Goal: Task Accomplishment & Management: Manage account settings

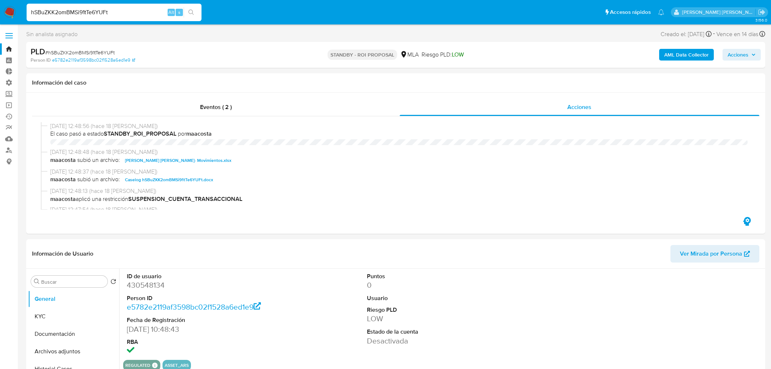
select select "10"
click at [157, 9] on input "hSBuZKK2omBMSi91tTe6YUFt" at bounding box center [114, 12] width 175 height 9
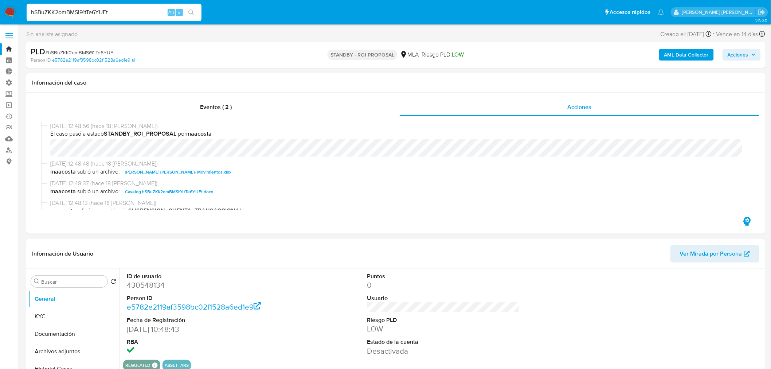
drag, startPoint x: 0, startPoint y: 0, endPoint x: 157, endPoint y: 9, distance: 157.6
click at [157, 9] on input "hSBuZKK2omBMSi91tTe6YUFt" at bounding box center [114, 12] width 175 height 9
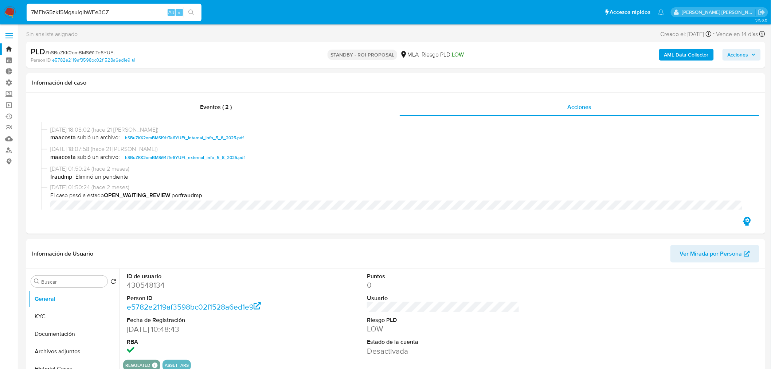
type input "7MFhG5zk15MgauiqihWEe3CZ"
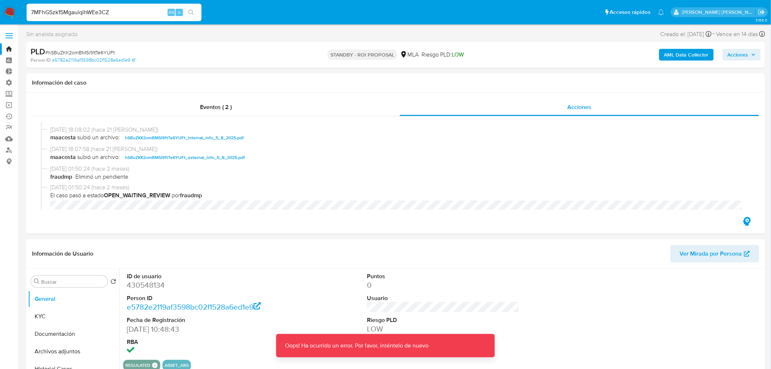
drag, startPoint x: 5, startPoint y: 13, endPoint x: 28, endPoint y: 32, distance: 29.5
click at [5, 13] on img at bounding box center [10, 12] width 12 height 12
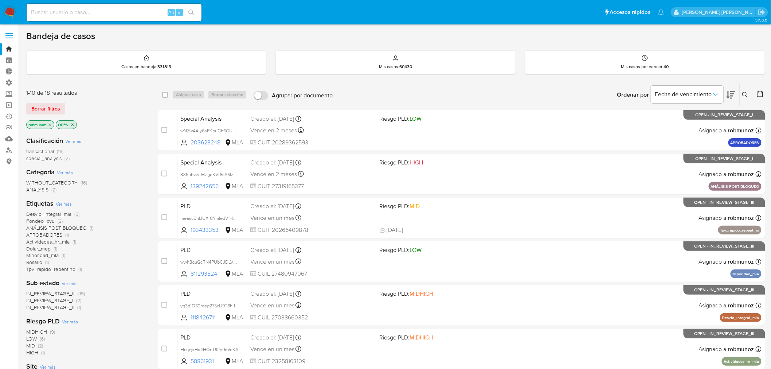
click at [749, 92] on button at bounding box center [746, 94] width 12 height 9
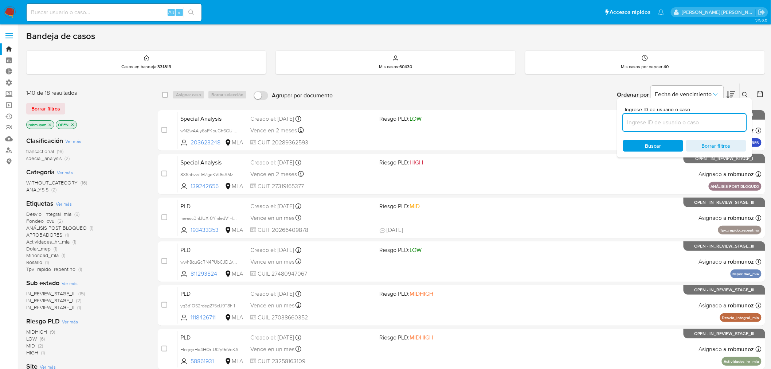
click at [700, 121] on input at bounding box center [684, 122] width 123 height 9
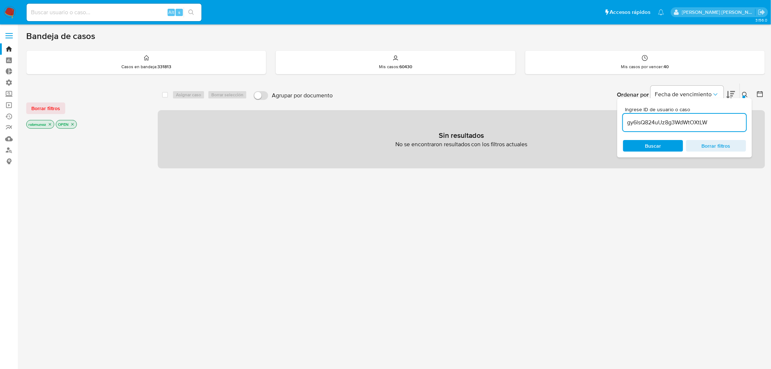
click at [733, 128] on div "gy6lsQ824uUz8g3WdWtOXtLW" at bounding box center [684, 122] width 123 height 17
click at [733, 122] on input "gy6lsQ824uUz8g3WdWtOXtLW" at bounding box center [684, 122] width 123 height 9
type input "gy6lsQ824uUz8g3WdWtOXtLW"
click at [55, 110] on span "Borrar filtros" at bounding box center [45, 108] width 29 height 10
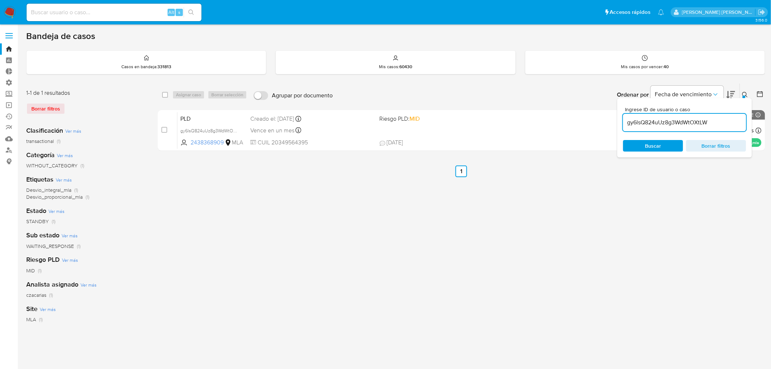
click at [747, 93] on icon at bounding box center [745, 95] width 6 height 6
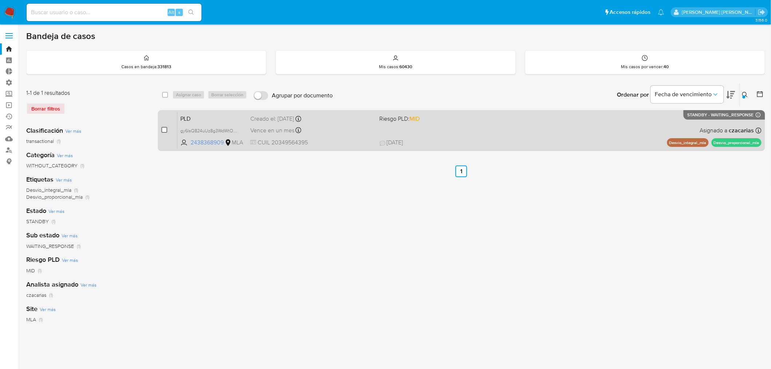
click at [161, 129] on input "checkbox" at bounding box center [164, 130] width 6 height 6
checkbox input "true"
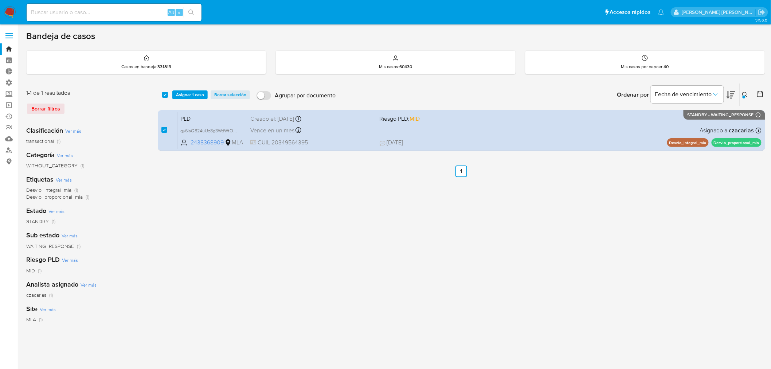
click at [182, 89] on div "select-all-cases-checkbox Asignar 1 caso Borrar selección Agrupar por documento…" at bounding box center [461, 94] width 607 height 23
click at [188, 99] on div "select-all-cases-checkbox Asignar 1 caso Borrar selección Agrupar por documento…" at bounding box center [461, 94] width 607 height 23
click at [188, 97] on span "Asignar 1 caso" at bounding box center [190, 94] width 28 height 7
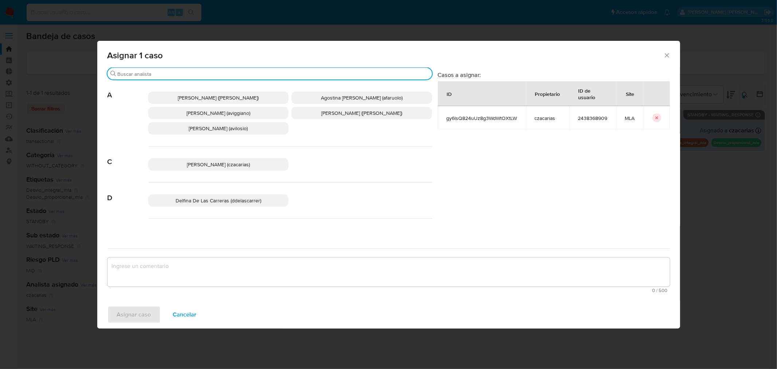
click at [273, 72] on input "Buscar" at bounding box center [273, 74] width 311 height 7
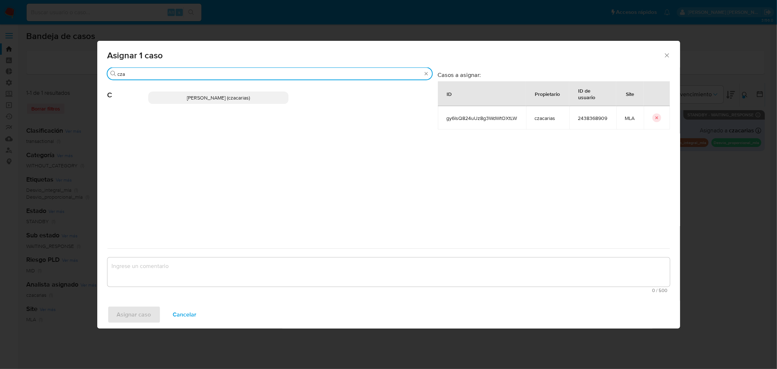
type input "cza"
click at [270, 94] on p "[PERSON_NAME] (czacarias)" at bounding box center [218, 97] width 141 height 12
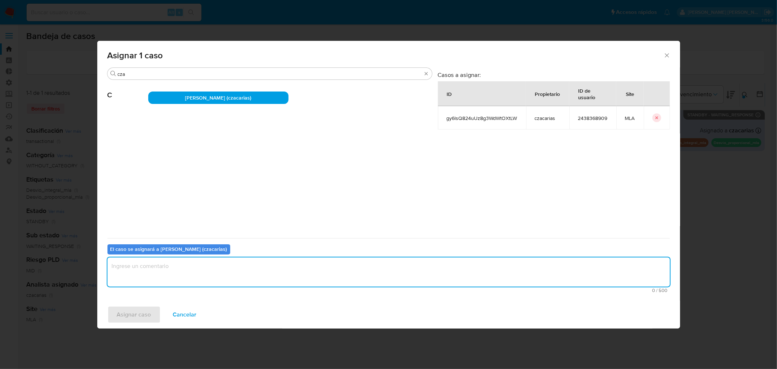
click at [297, 269] on textarea "assign-modal" at bounding box center [388, 271] width 562 height 29
click at [143, 312] on span "Asignar caso" at bounding box center [134, 314] width 34 height 16
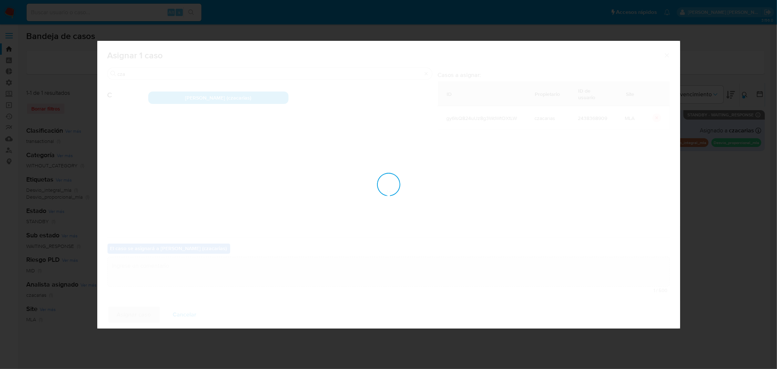
checkbox input "false"
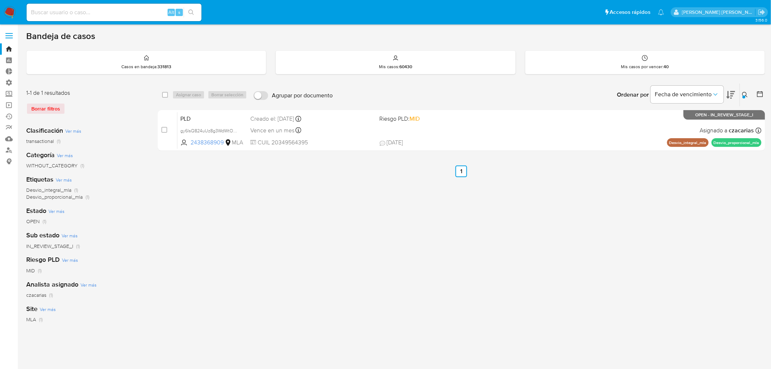
click at [162, 8] on input at bounding box center [114, 12] width 175 height 9
paste input "d3cuJT9XxVzRs0IBH00RnCou"
type input "d3cuJT9XxVzRs0IBH00RnCou"
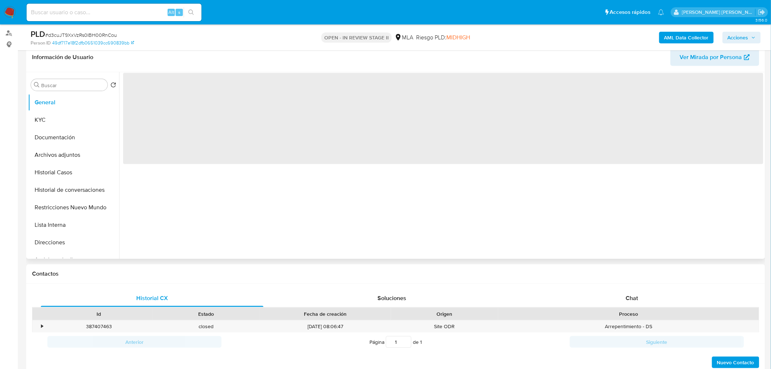
scroll to position [121, 0]
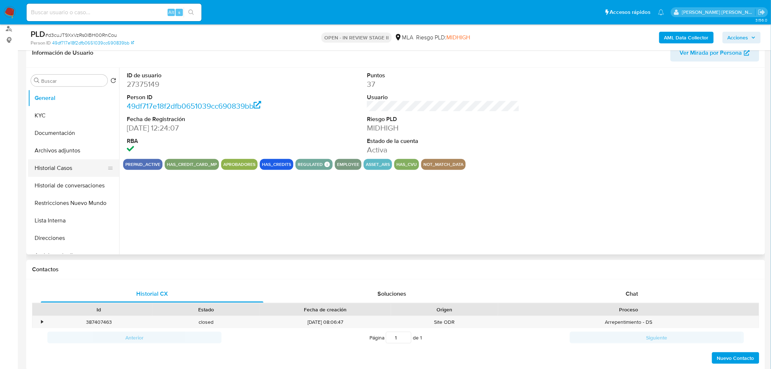
select select "10"
click at [57, 150] on button "Archivos adjuntos" at bounding box center [70, 150] width 85 height 17
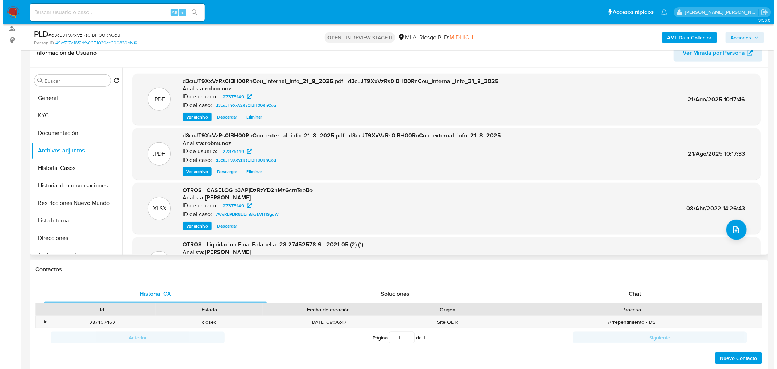
scroll to position [81, 0]
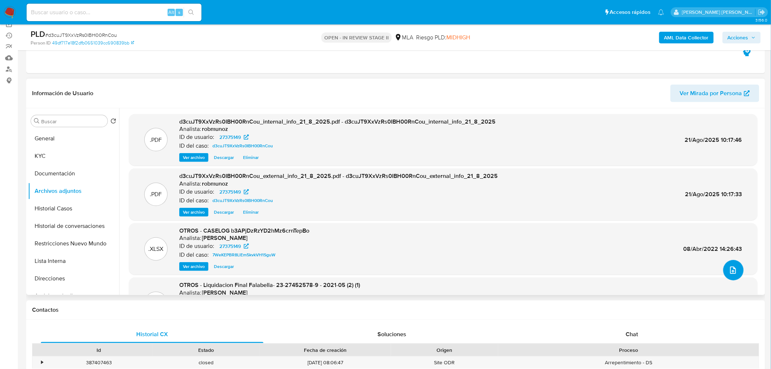
click at [729, 276] on button "upload-file" at bounding box center [733, 270] width 20 height 20
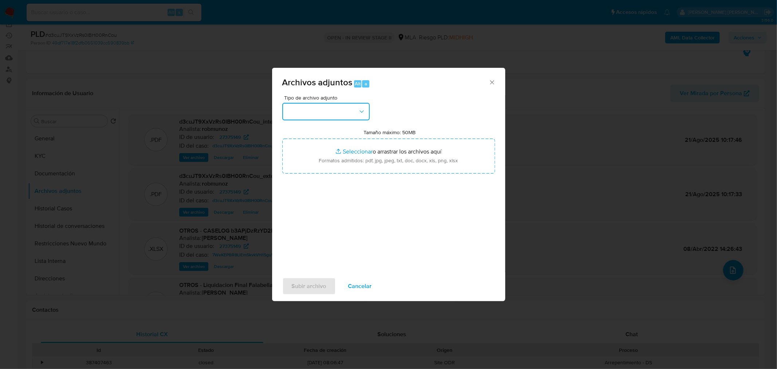
click at [363, 119] on button "button" at bounding box center [325, 111] width 87 height 17
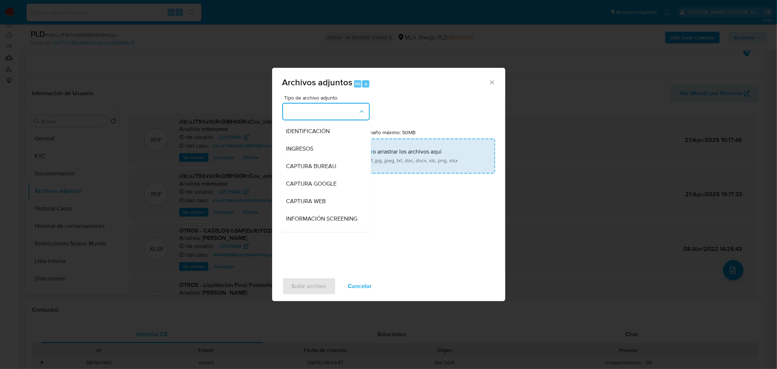
drag, startPoint x: 354, startPoint y: 128, endPoint x: 356, endPoint y: 142, distance: 14.3
click at [354, 128] on div "IDENTIFICACIÓN" at bounding box center [323, 130] width 74 height 17
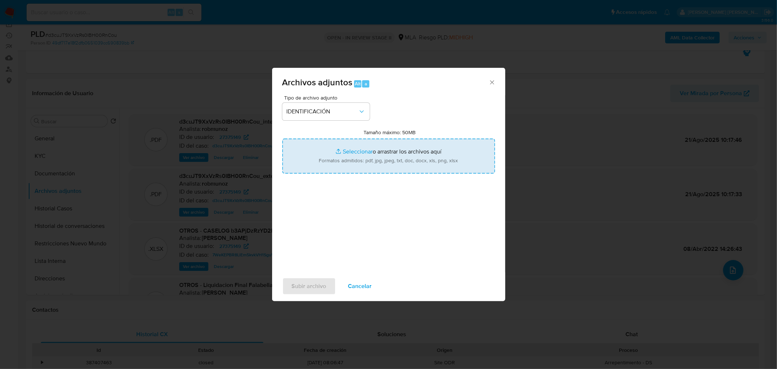
click at [380, 166] on input "Tamaño máximo: 50MB Seleccionar archivos" at bounding box center [388, 155] width 213 height 35
type input "C:\fakepath\Caselog d3cuJT9XxVzRs0IBH00RnCou_NO ROI.docx"
click at [347, 170] on input "Tamaño máximo: 50MB Seleccionar archivos" at bounding box center [388, 155] width 213 height 35
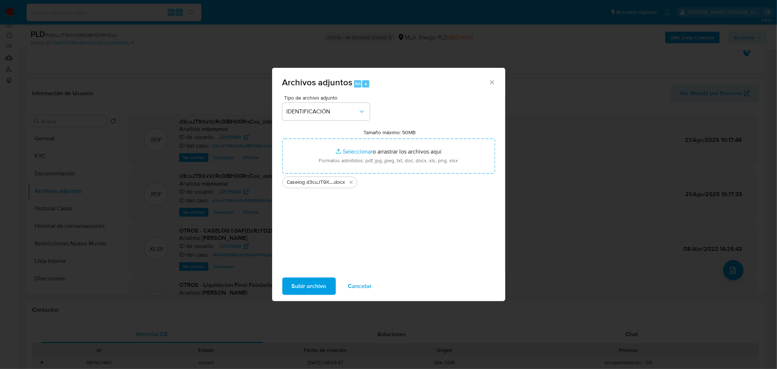
click at [316, 283] on span "Subir archivo" at bounding box center [309, 286] width 35 height 16
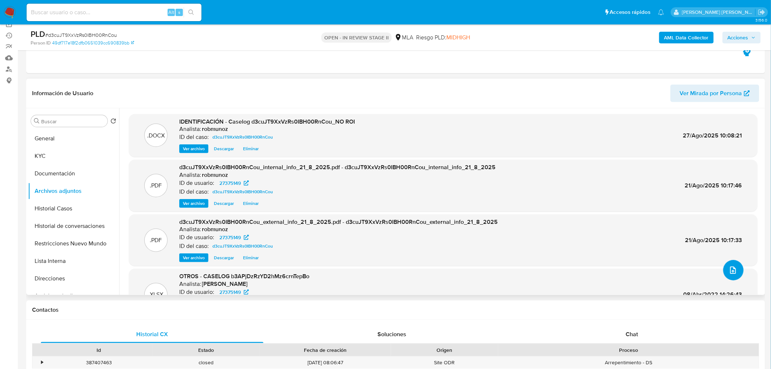
click at [724, 270] on button "upload-file" at bounding box center [733, 270] width 20 height 20
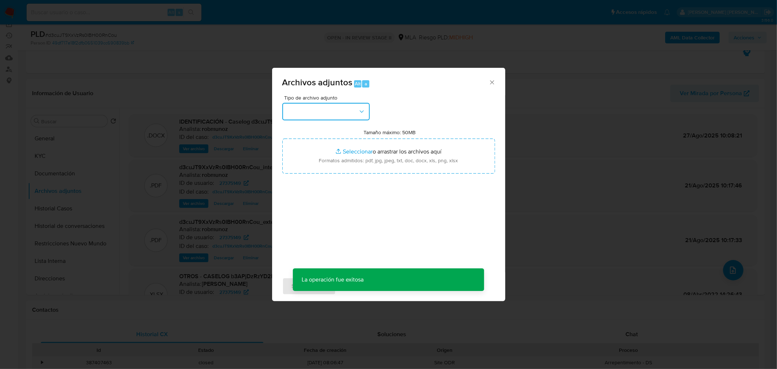
drag, startPoint x: 356, startPoint y: 111, endPoint x: 355, endPoint y: 121, distance: 9.5
click at [356, 112] on button "button" at bounding box center [325, 111] width 87 height 17
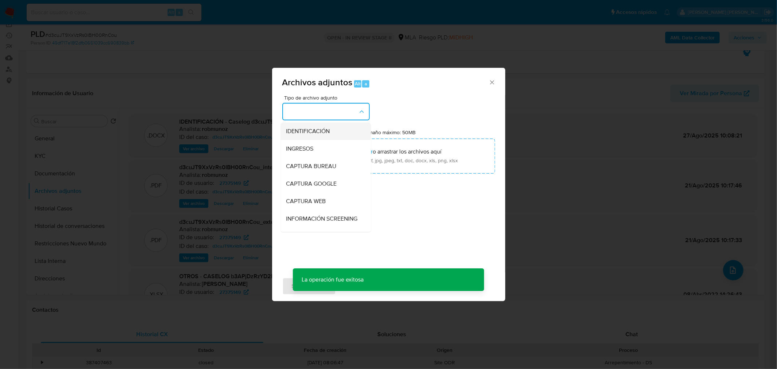
click at [354, 129] on div "IDENTIFICACIÓN" at bounding box center [323, 130] width 74 height 17
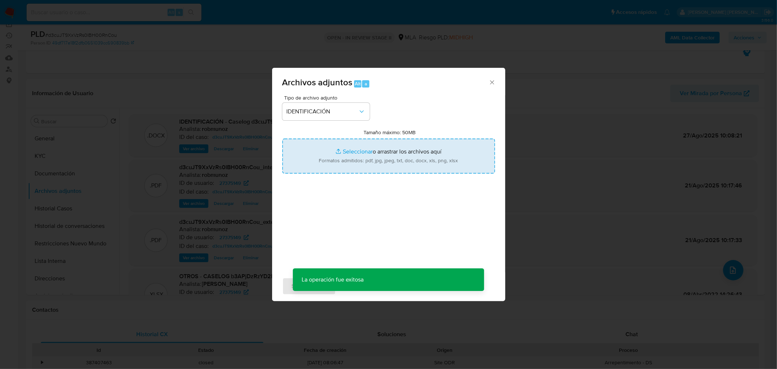
click at [368, 157] on input "Tamaño máximo: 50MB Seleccionar archivos" at bounding box center [388, 155] width 213 height 35
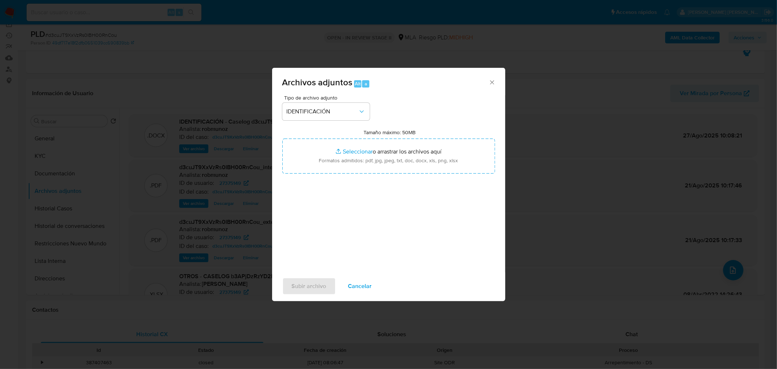
click at [366, 287] on span "Cancelar" at bounding box center [360, 286] width 24 height 16
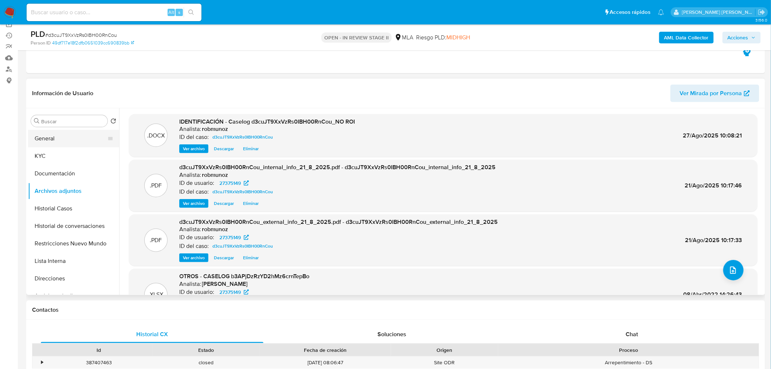
click at [60, 141] on button "General" at bounding box center [70, 138] width 85 height 17
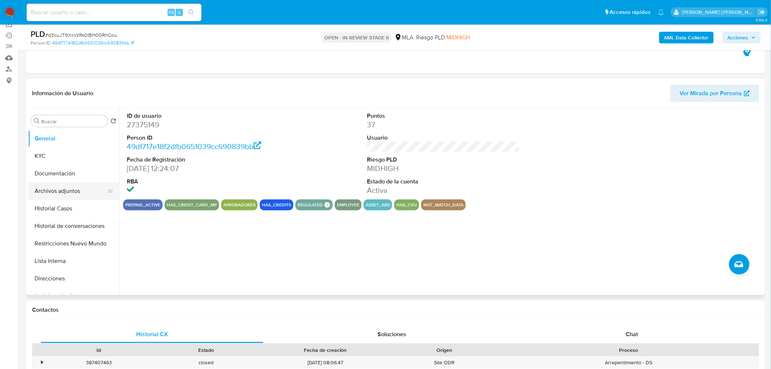
click at [80, 189] on button "Archivos adjuntos" at bounding box center [70, 190] width 85 height 17
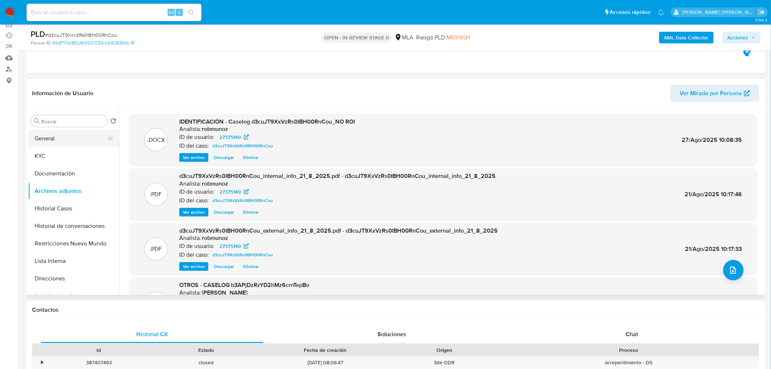
click at [60, 141] on button "General" at bounding box center [70, 138] width 85 height 17
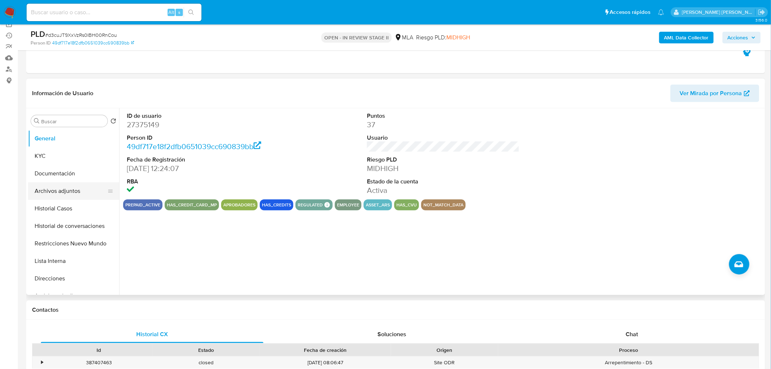
click at [60, 186] on button "Archivos adjuntos" at bounding box center [70, 190] width 85 height 17
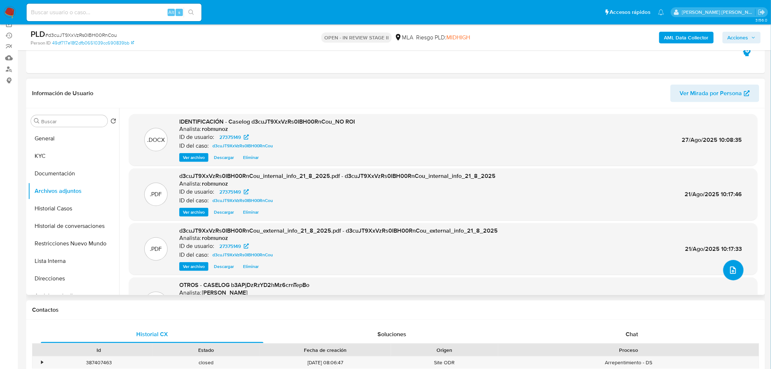
click at [737, 272] on button "upload-file" at bounding box center [733, 270] width 20 height 20
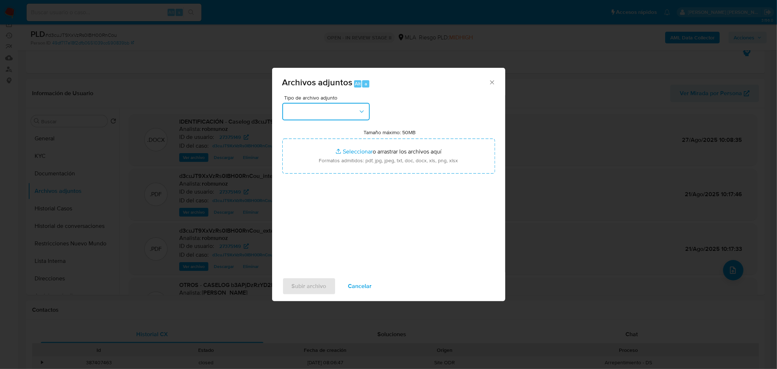
click at [358, 116] on button "button" at bounding box center [325, 111] width 87 height 17
click at [355, 133] on li "IDENTIFICACIÓN" at bounding box center [325, 130] width 90 height 17
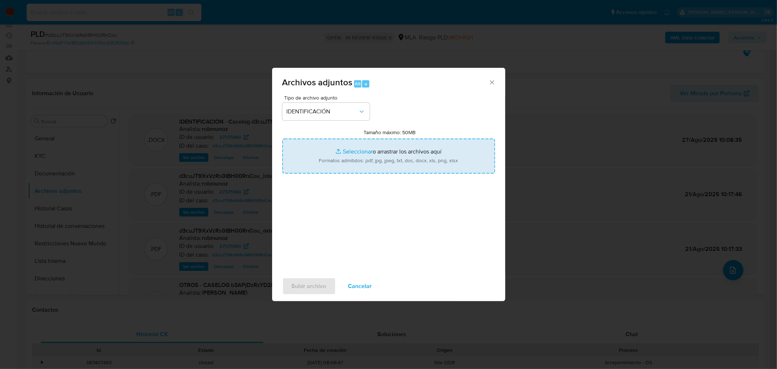
click at [379, 170] on input "Tamaño máximo: 50MB Seleccionar archivos" at bounding box center [388, 155] width 213 height 35
type input "C:\fakepath\Movimientos-ID 27375149.xlsx"
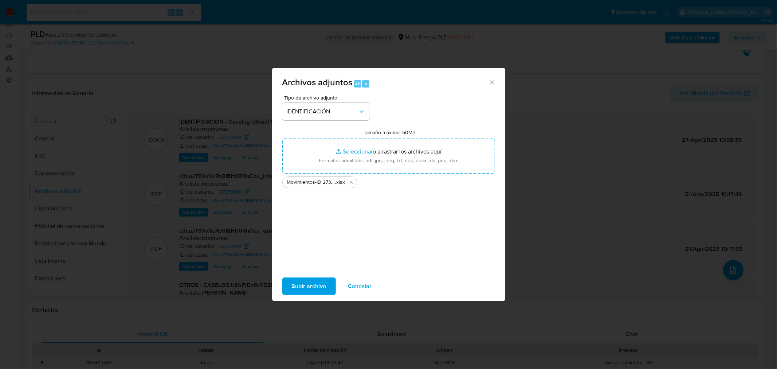
click at [307, 291] on span "Subir archivo" at bounding box center [309, 286] width 35 height 16
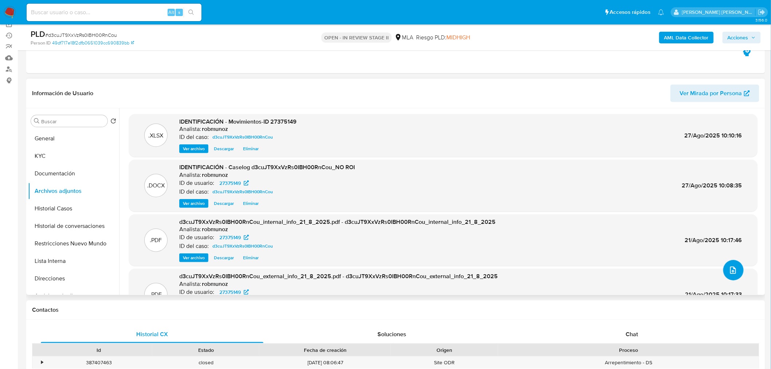
click at [725, 264] on button "upload-file" at bounding box center [733, 270] width 20 height 20
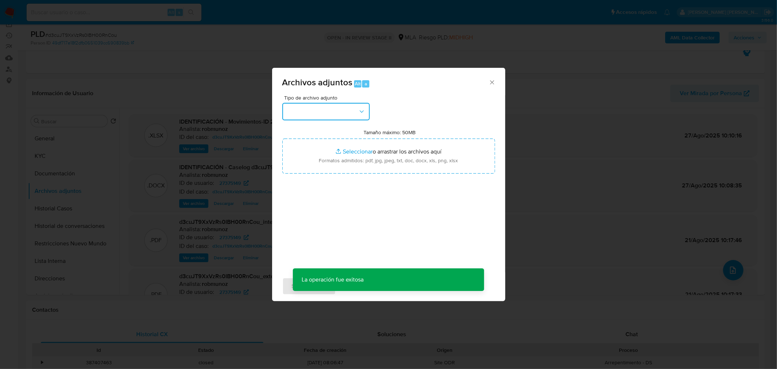
click at [358, 118] on button "button" at bounding box center [325, 111] width 87 height 17
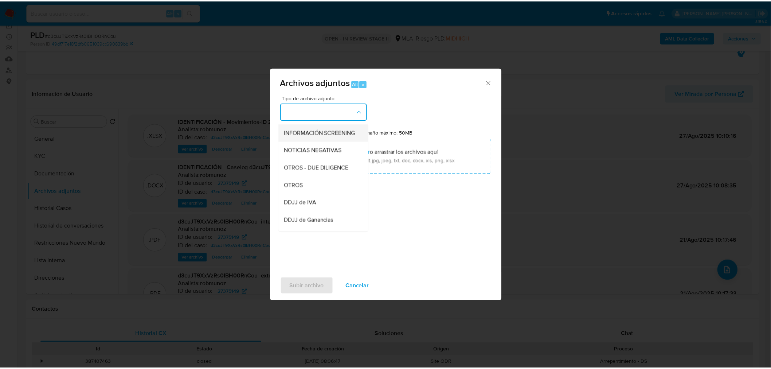
scroll to position [86, 0]
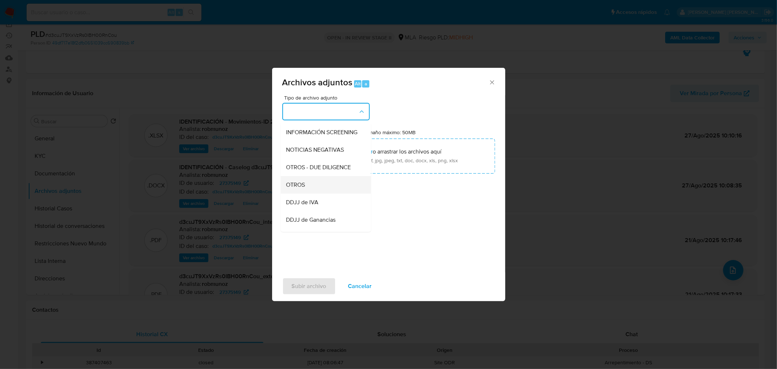
click at [335, 184] on div "OTROS" at bounding box center [323, 184] width 74 height 17
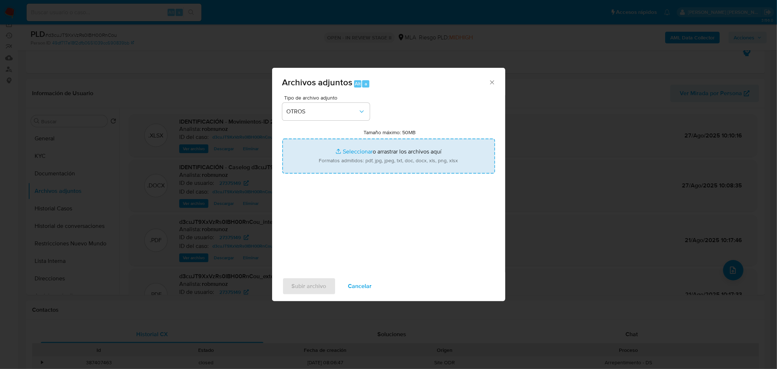
click at [360, 153] on input "Tamaño máximo: 50MB Seleccionar archivos" at bounding box center [388, 155] width 213 height 35
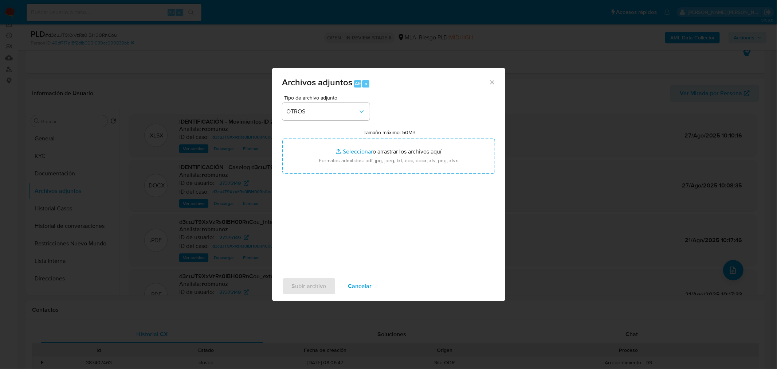
type input "C:\fakepath\Boleto Compra-Venta.jpg"
click at [306, 286] on span "Subir archivo" at bounding box center [309, 286] width 35 height 16
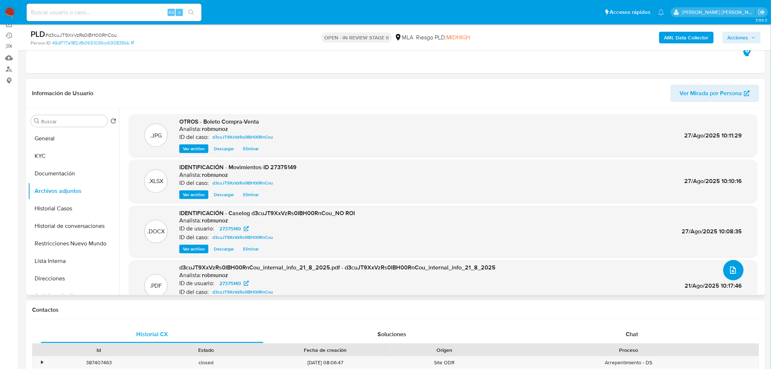
scroll to position [0, 0]
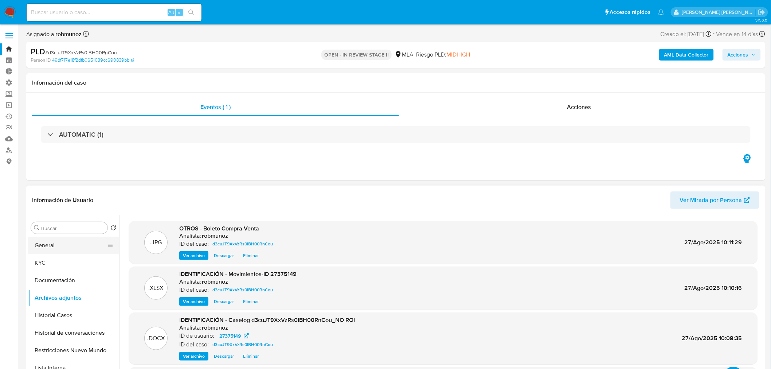
click at [79, 247] on button "General" at bounding box center [70, 244] width 85 height 17
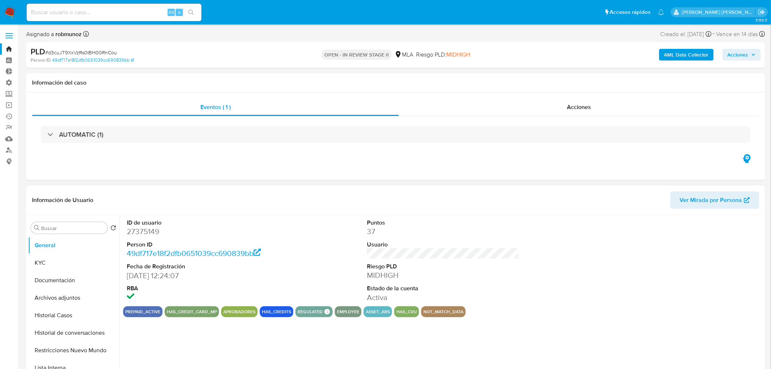
click at [158, 229] on dd "27375149" at bounding box center [203, 231] width 153 height 10
click at [153, 231] on dd "27375149" at bounding box center [203, 231] width 153 height 10
copy dd "27375149"
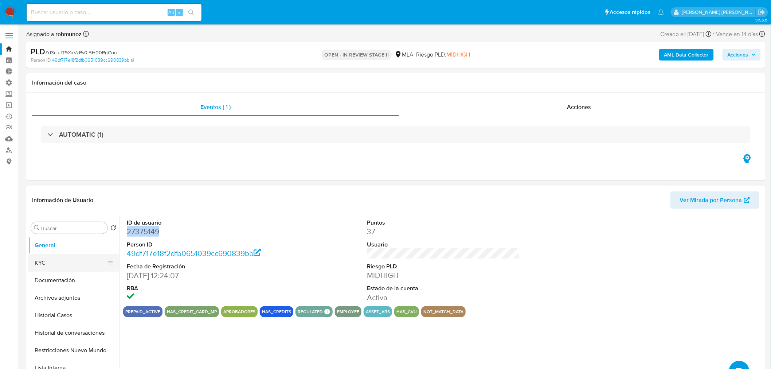
click at [38, 261] on button "KYC" at bounding box center [70, 262] width 85 height 17
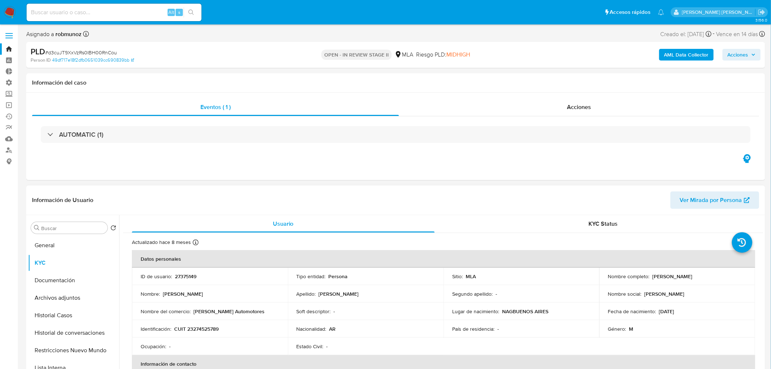
drag, startPoint x: 678, startPoint y: 273, endPoint x: 721, endPoint y: 276, distance: 43.4
click at [721, 276] on div "Nombre completo : [PERSON_NAME]" at bounding box center [677, 276] width 138 height 7
copy p "[PERSON_NAME]"
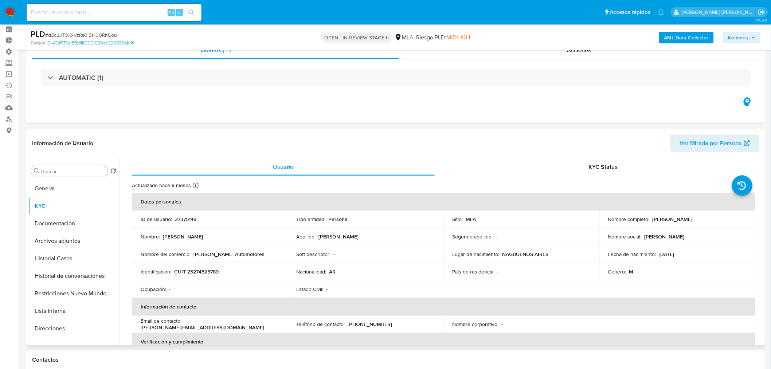
scroll to position [40, 0]
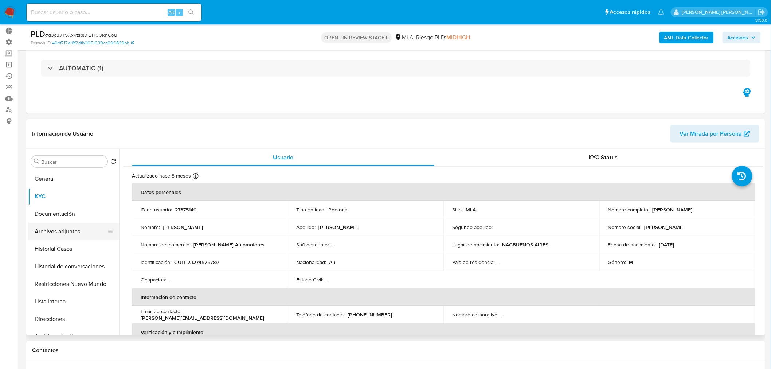
click at [77, 231] on button "Archivos adjuntos" at bounding box center [70, 230] width 85 height 17
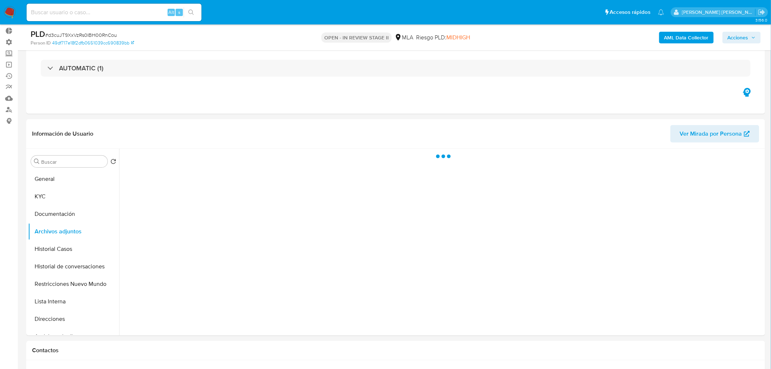
click at [757, 39] on button "Acciones" at bounding box center [741, 38] width 38 height 12
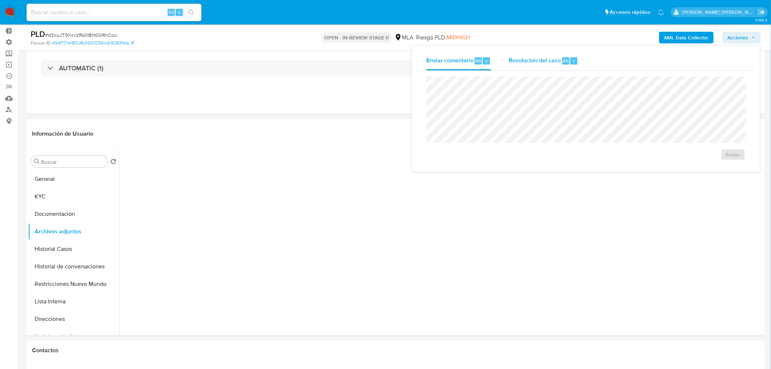
click at [534, 66] on div "Resolución del caso Alt r" at bounding box center [543, 60] width 70 height 19
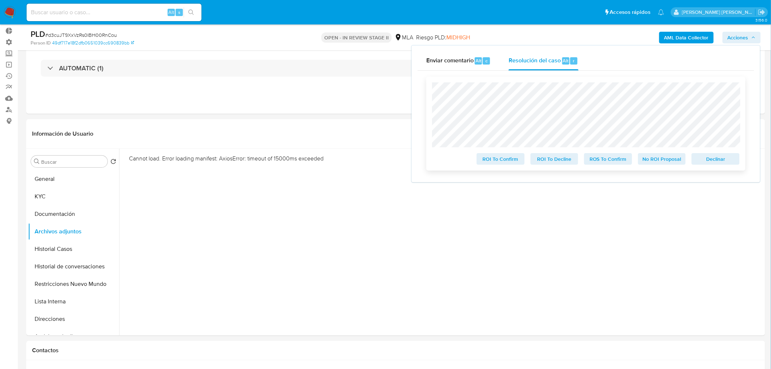
click at [660, 159] on span "No ROI Proposal" at bounding box center [662, 159] width 38 height 10
click at [146, 8] on div "Alt s" at bounding box center [114, 12] width 175 height 17
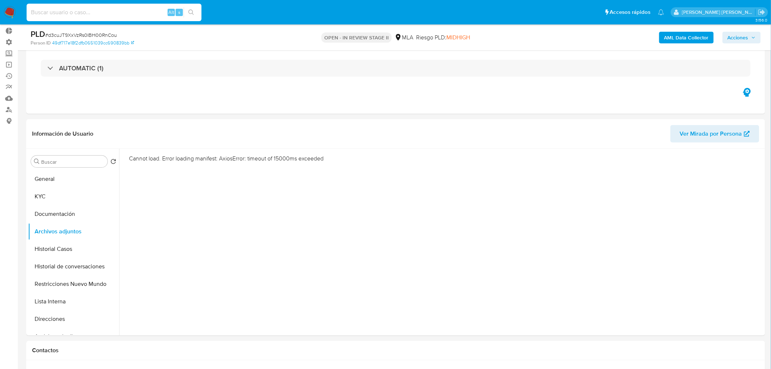
click at [142, 15] on input at bounding box center [114, 12] width 175 height 9
paste input "vs6UAfDHVPXRXiRtspZyDHDa"
type input "vs6UAfDHVPXRXiRtspZyDHDa"
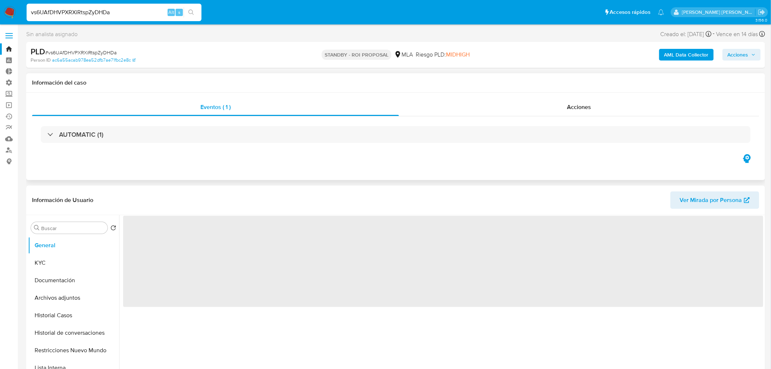
click at [570, 95] on div "Eventos ( 1 ) Acciones AUTOMATIC (1)" at bounding box center [395, 135] width 738 height 87
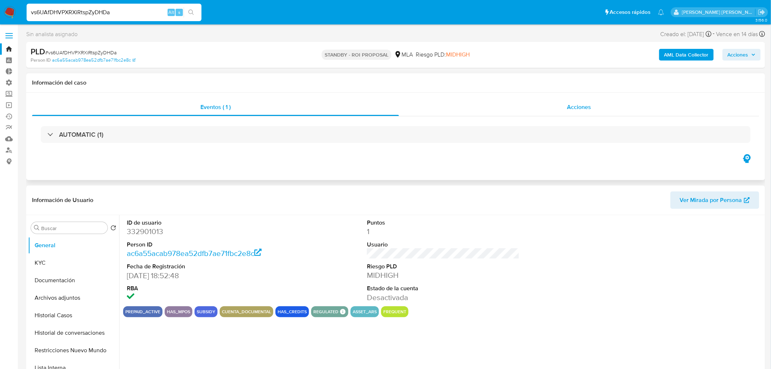
click at [580, 112] on div "Acciones" at bounding box center [579, 106] width 361 height 17
select select "10"
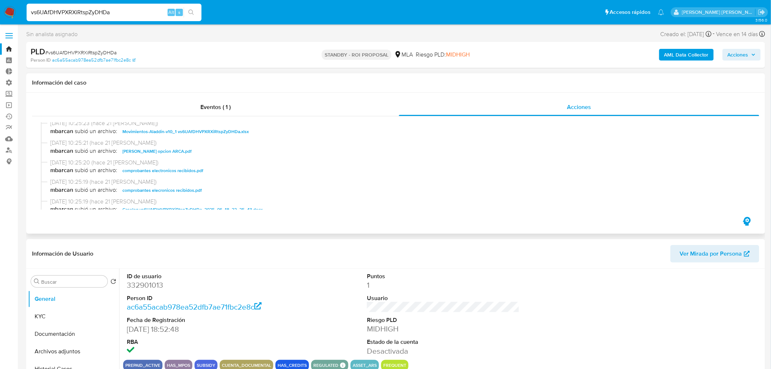
scroll to position [81, 0]
click at [237, 169] on span "Caselog vs6UAfDHVPXRXiRtspZyDHDa_2025_06_18_22_25_43.docx" at bounding box center [192, 169] width 140 height 9
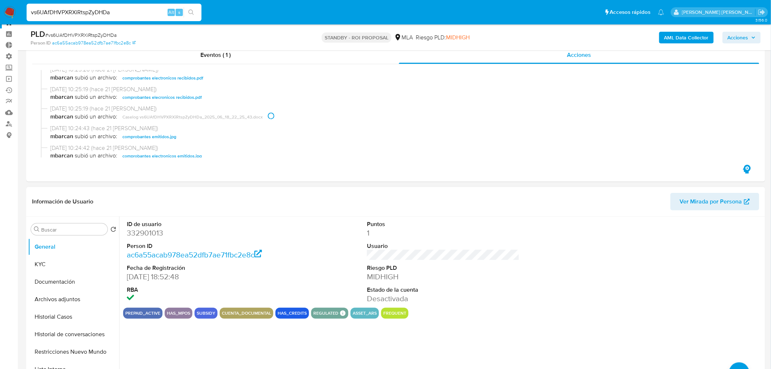
scroll to position [40, 0]
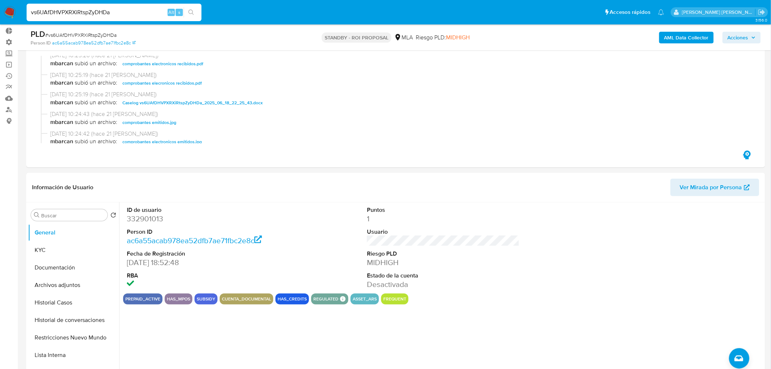
click at [16, 11] on nav "Pausado Ver notificaciones vs6UAfDHVPXRXiRtspZyDHDa Alt s Accesos rápidos Presi…" at bounding box center [385, 12] width 771 height 24
click at [12, 12] on img at bounding box center [10, 12] width 12 height 12
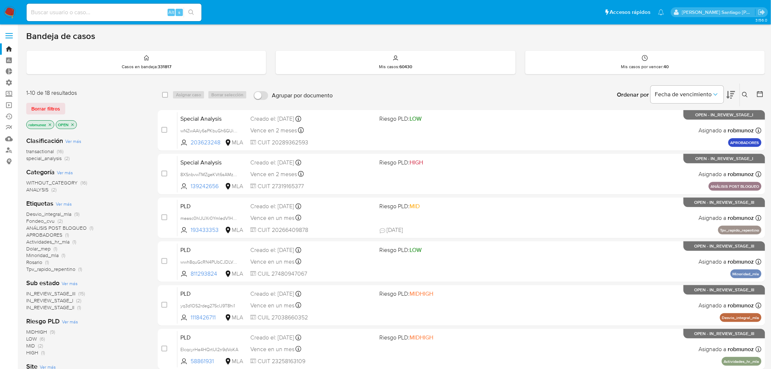
click at [745, 93] on icon at bounding box center [745, 95] width 6 height 6
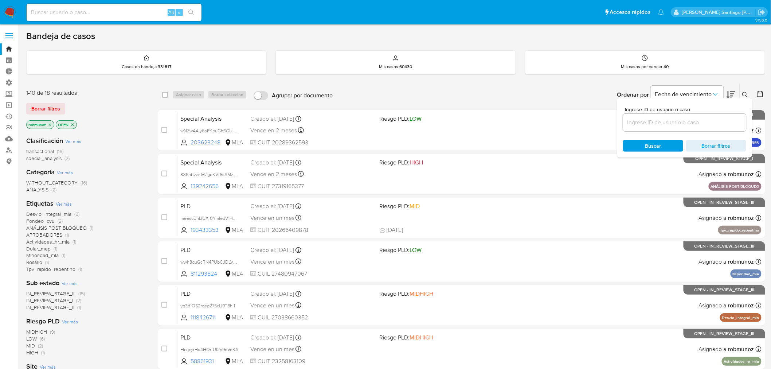
click at [647, 123] on input at bounding box center [684, 122] width 123 height 9
type input "4wRxU7lp5MSM0xfWj2Ow9Dho"
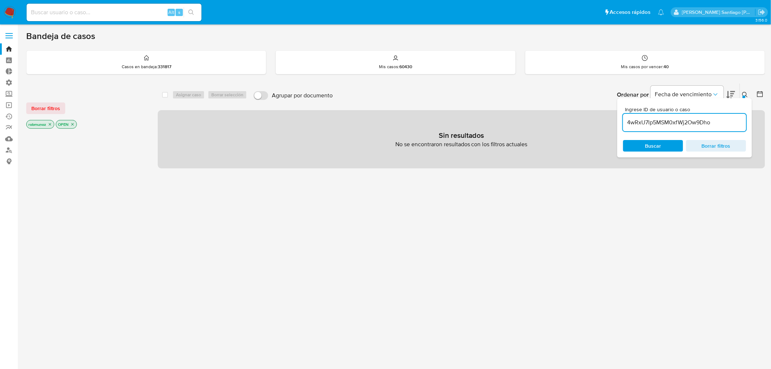
click at [60, 106] on button "Borrar filtros" at bounding box center [45, 108] width 39 height 12
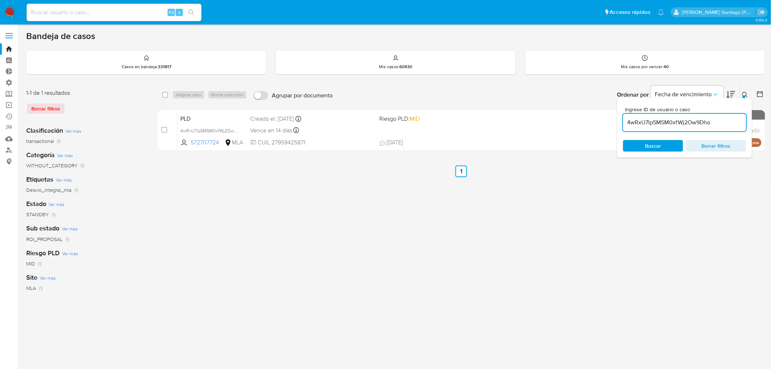
click at [744, 93] on icon at bounding box center [745, 95] width 6 height 6
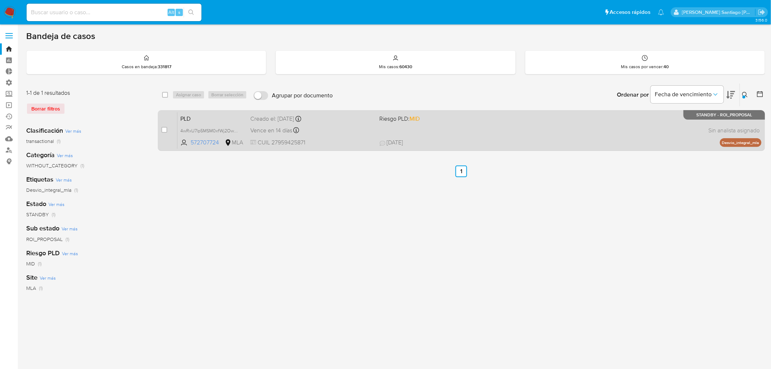
drag, startPoint x: 166, startPoint y: 130, endPoint x: 169, endPoint y: 125, distance: 5.1
click at [166, 129] on input "checkbox" at bounding box center [164, 130] width 6 height 6
checkbox input "true"
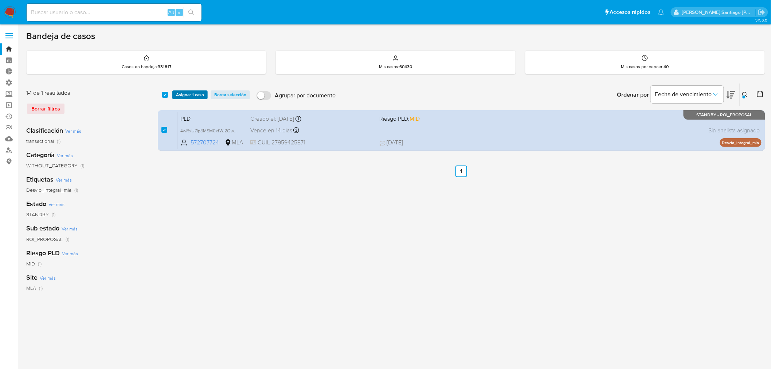
click at [188, 93] on span "Asignar 1 caso" at bounding box center [190, 94] width 28 height 7
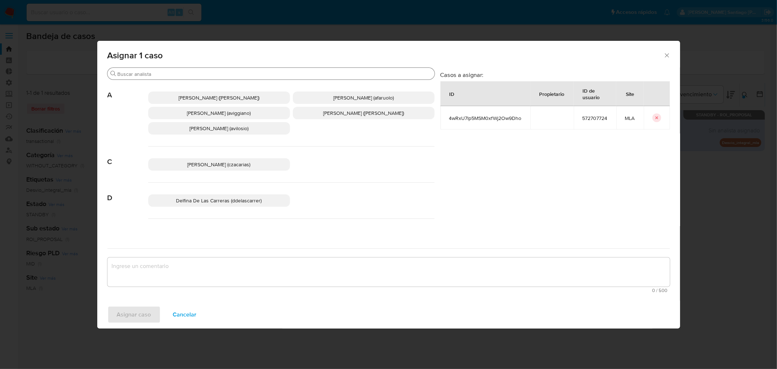
click at [172, 75] on input "Buscar" at bounding box center [275, 74] width 314 height 7
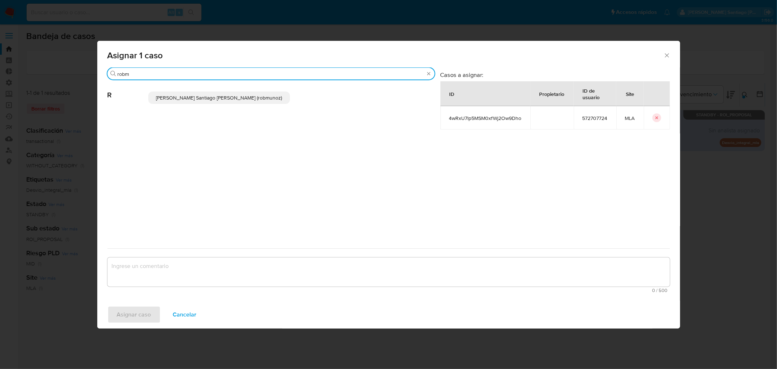
type input "robm"
click at [181, 90] on div "[PERSON_NAME] [PERSON_NAME] (robmunoz)" at bounding box center [291, 98] width 286 height 36
click at [186, 99] on span "[PERSON_NAME] [PERSON_NAME] (robmunoz)" at bounding box center [219, 97] width 126 height 7
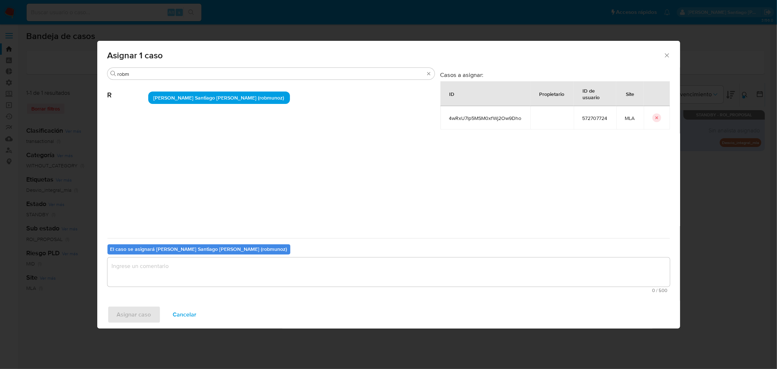
click at [162, 271] on textarea "assign-modal" at bounding box center [388, 271] width 562 height 29
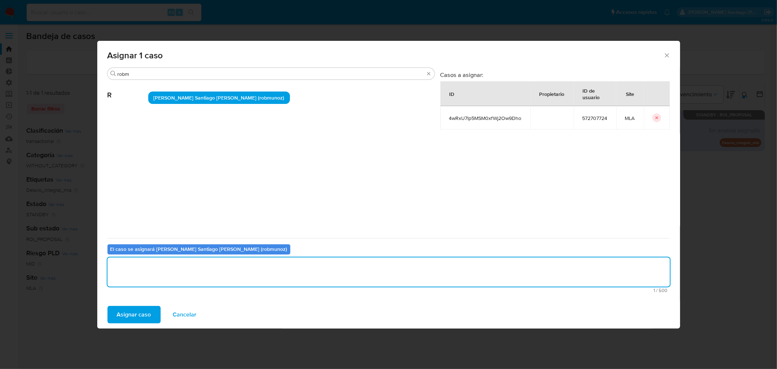
click at [132, 320] on span "Asignar caso" at bounding box center [134, 314] width 34 height 16
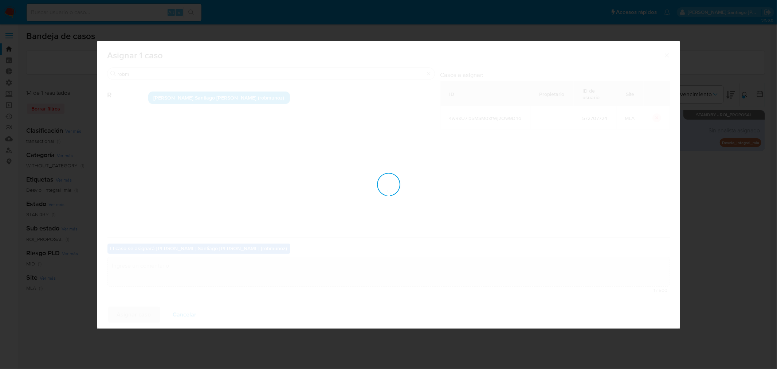
checkbox input "false"
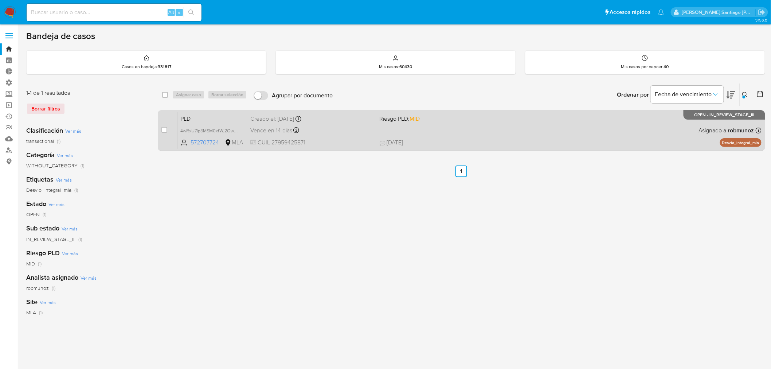
click at [561, 114] on div "PLD 4wRxU7lp5MSM0xfWj2Ow9Dho 572707724 MLA Riesgo PLD: MID Creado el: 12/06/202…" at bounding box center [469, 130] width 584 height 37
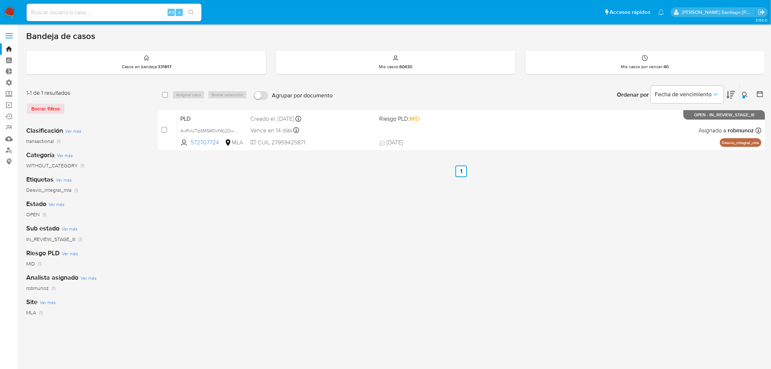
click at [93, 8] on input at bounding box center [114, 12] width 175 height 9
paste input "mBurxC0uVvAI7s7WLzfAn4K1"
type input "mBurxC0uVvAI7s7WLzfAn4K1"
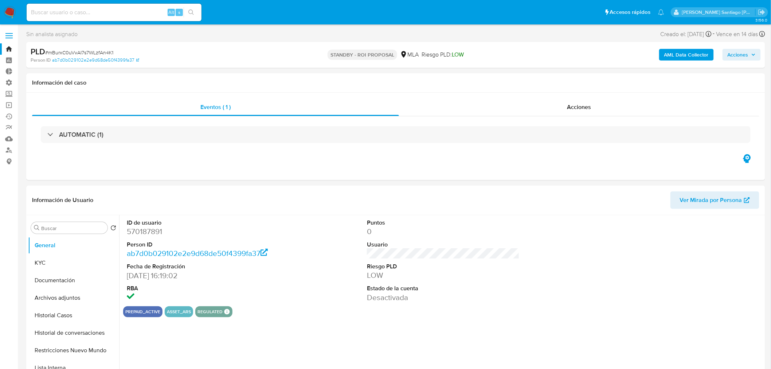
select select "10"
click at [583, 105] on span "Acciones" at bounding box center [579, 107] width 24 height 8
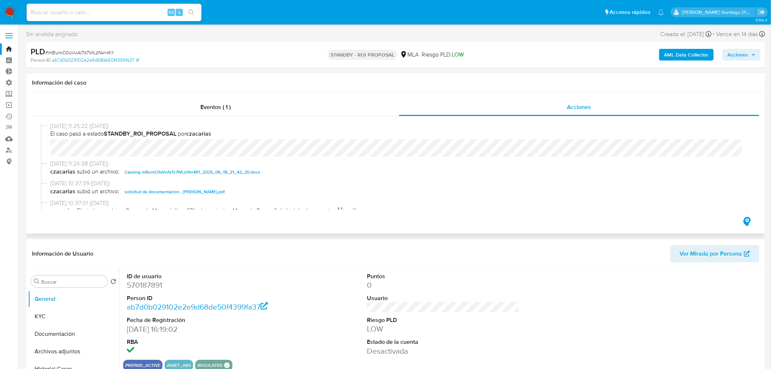
click at [245, 170] on span "Caselog mBurxC0uVvAI7s7WLzfAn4K1_2025_06_18_21_42_20.docx" at bounding box center [192, 172] width 135 height 9
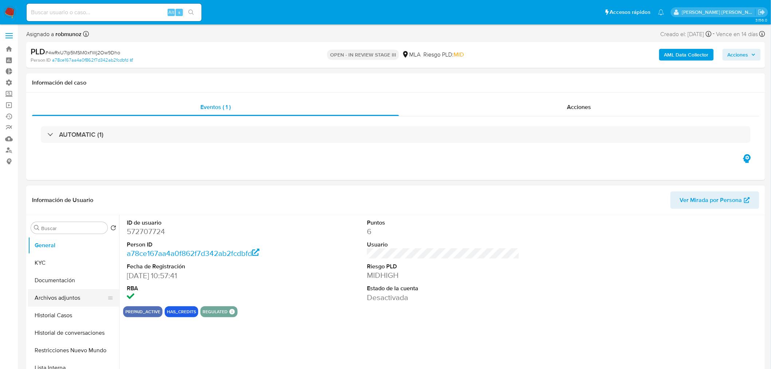
click at [60, 301] on button "Archivos adjuntos" at bounding box center [70, 297] width 85 height 17
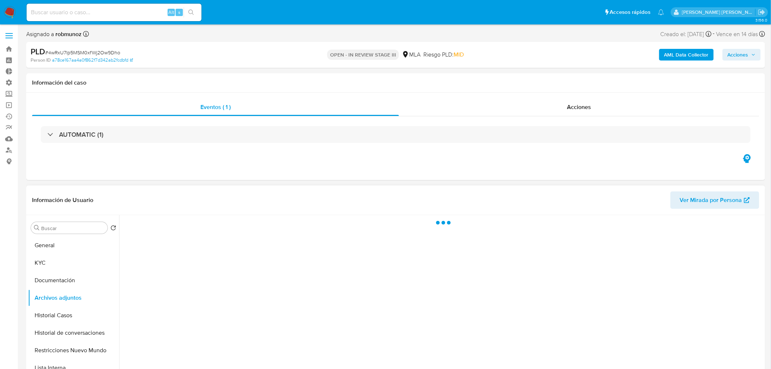
select select "10"
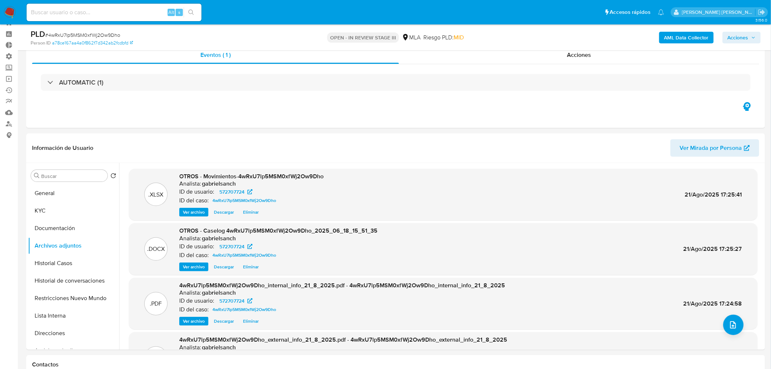
scroll to position [40, 0]
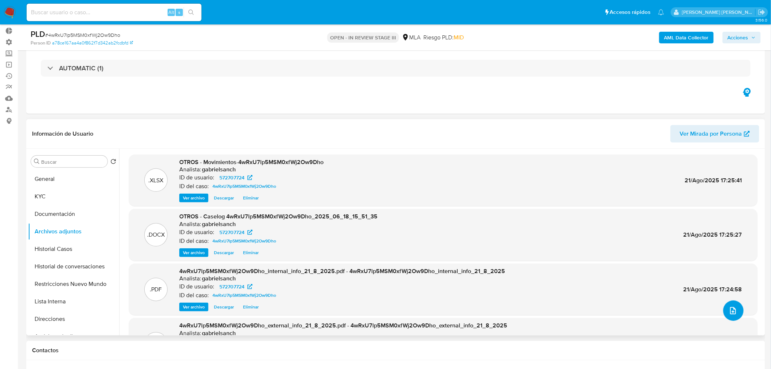
click at [730, 310] on icon "upload-file" at bounding box center [732, 310] width 9 height 9
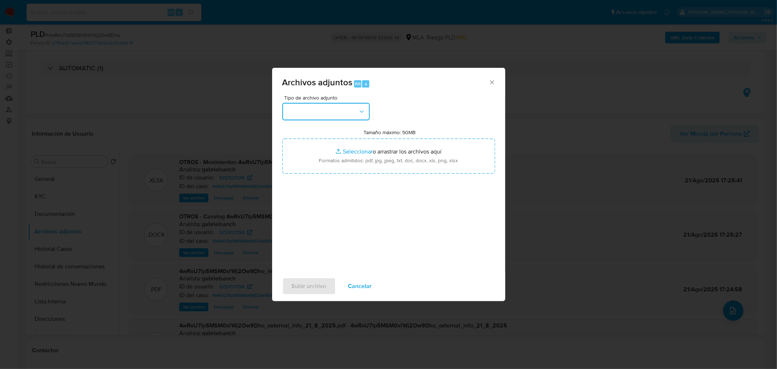
click at [308, 114] on button "button" at bounding box center [325, 111] width 87 height 17
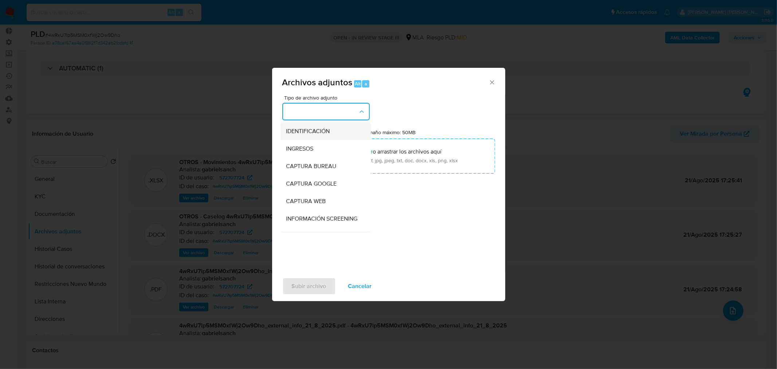
click at [322, 130] on span "IDENTIFICACIÓN" at bounding box center [308, 130] width 44 height 7
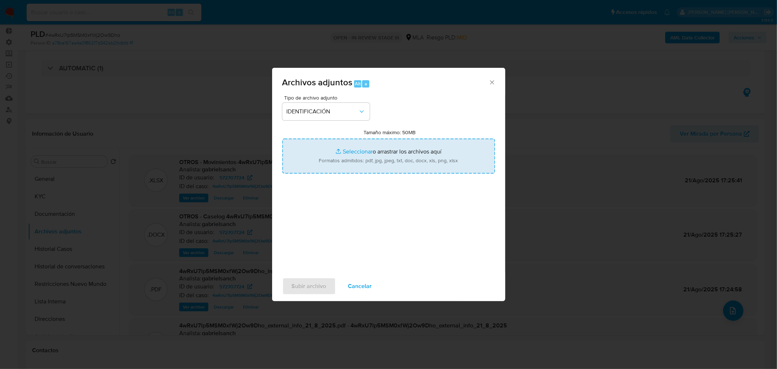
drag, startPoint x: 386, startPoint y: 168, endPoint x: 380, endPoint y: 163, distance: 7.3
click at [380, 163] on input "Tamaño máximo: 50MB Seleccionar archivos" at bounding box center [388, 155] width 213 height 35
type input "C:\fakepath\Caselog 4wRxU7lp5MSM0xfWj2Ow9Dho_VII.docx"
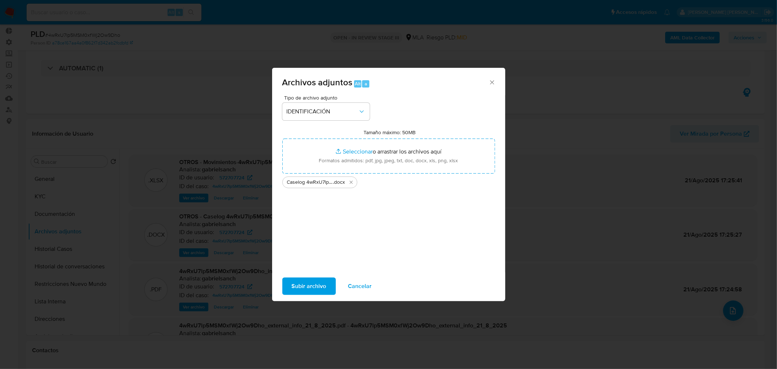
click at [326, 285] on button "Subir archivo" at bounding box center [309, 285] width 54 height 17
